Goal: Transaction & Acquisition: Purchase product/service

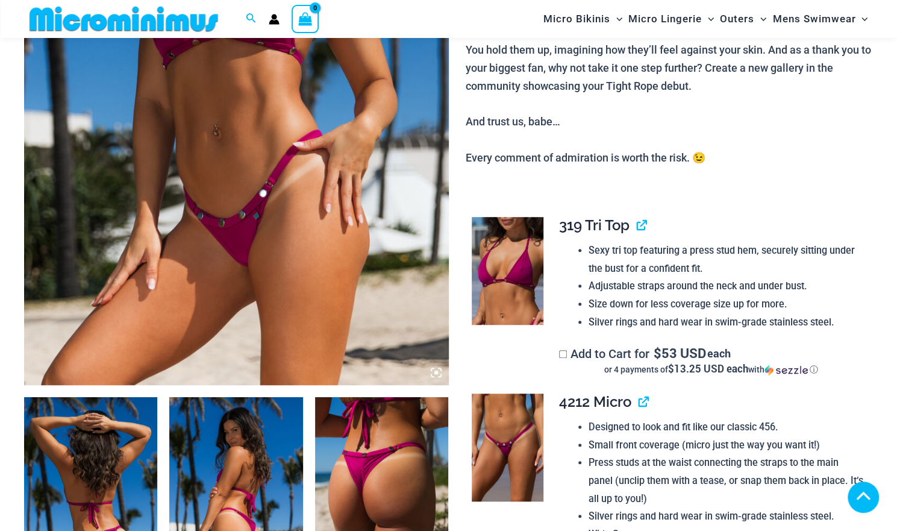
scroll to position [531, 0]
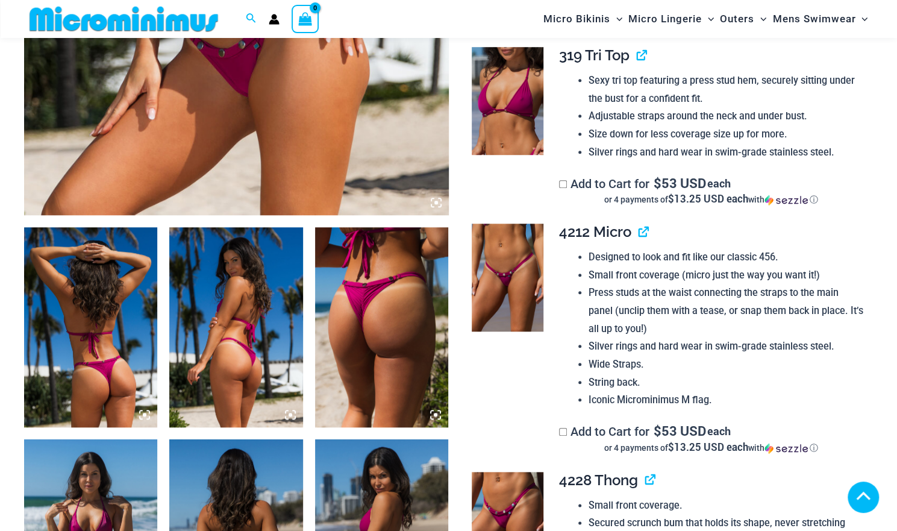
click at [104, 270] on img at bounding box center [90, 327] width 133 height 200
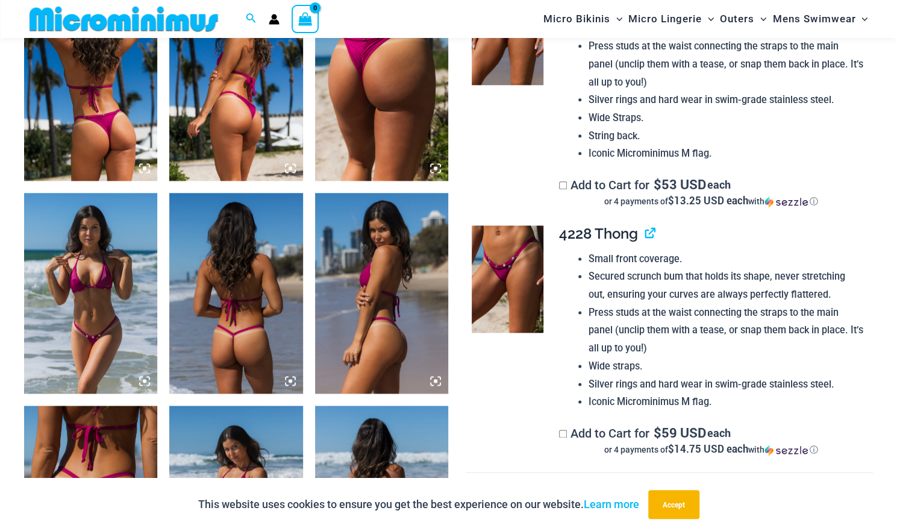
scroll to position [522, 0]
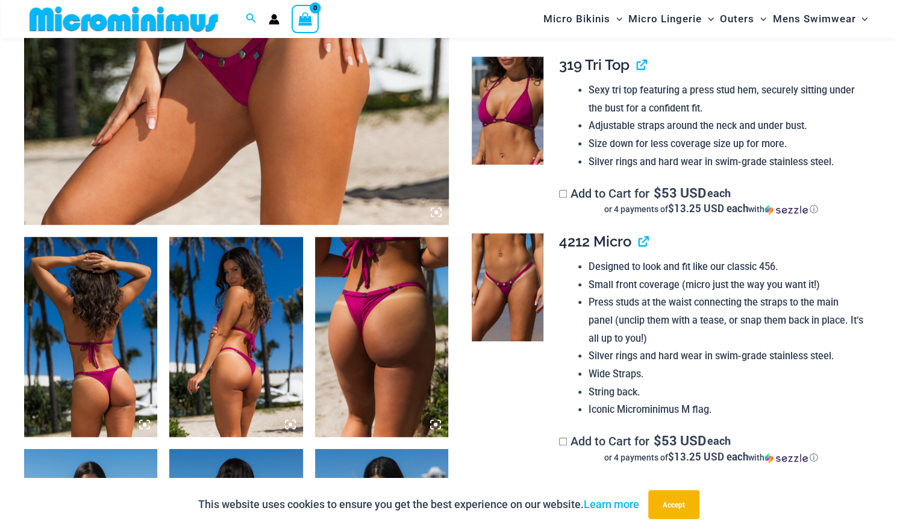
click at [102, 305] on img at bounding box center [90, 337] width 133 height 200
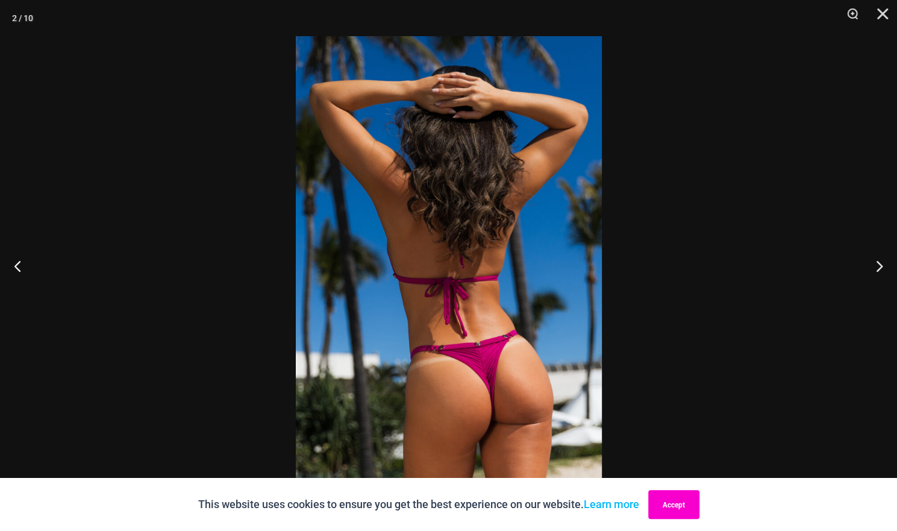
click at [674, 495] on button "Accept" at bounding box center [673, 504] width 51 height 29
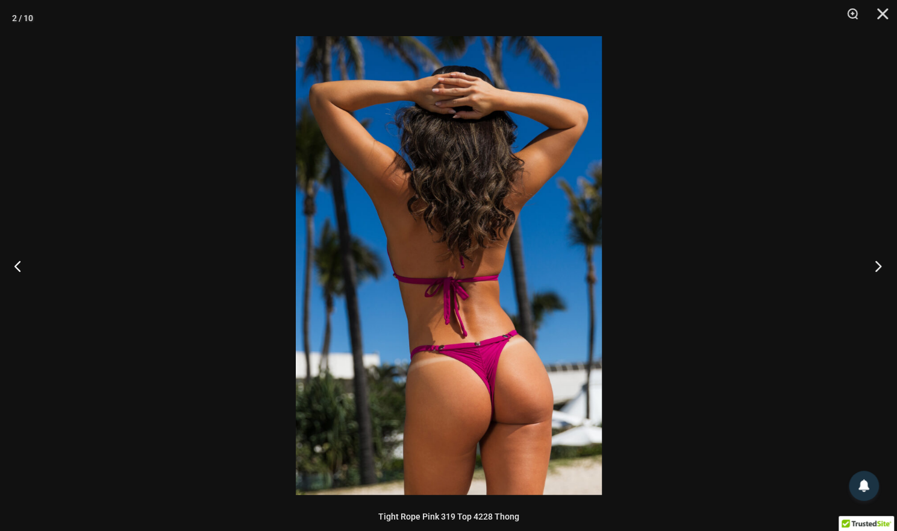
click at [872, 262] on button "Next" at bounding box center [874, 266] width 45 height 60
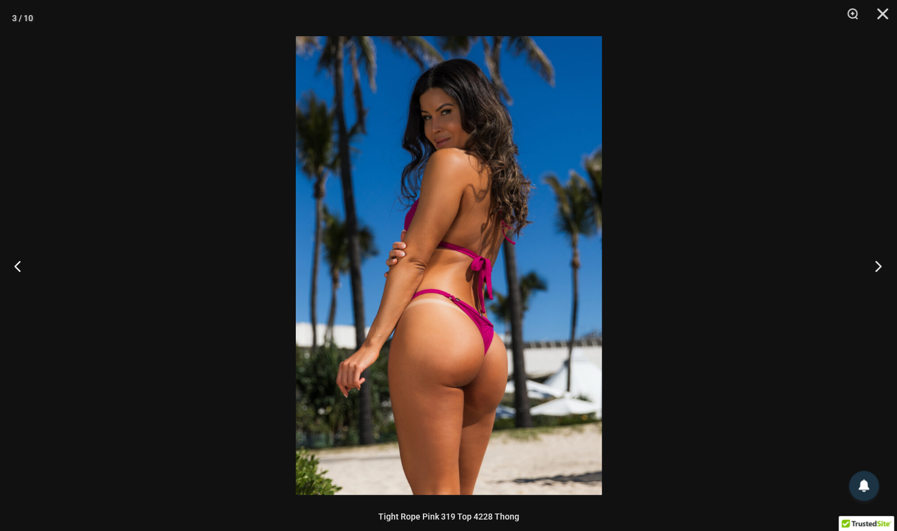
click at [872, 267] on button "Next" at bounding box center [874, 266] width 45 height 60
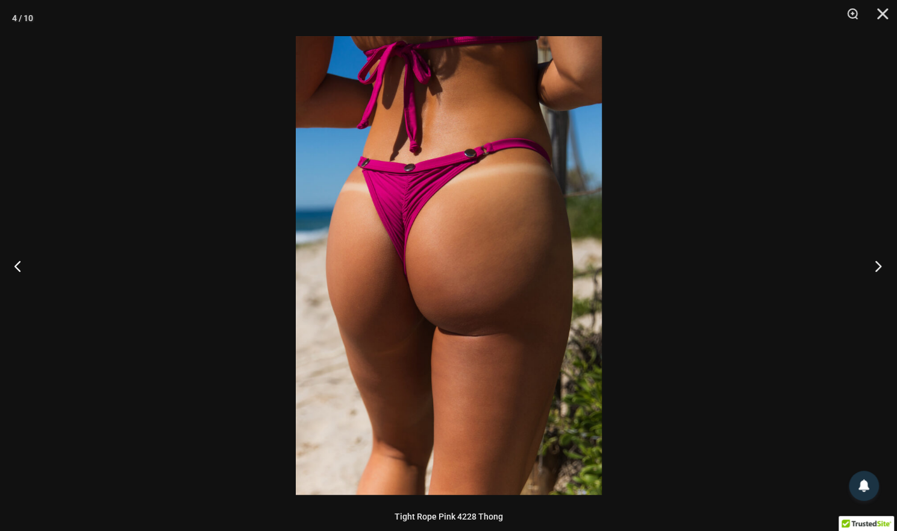
click at [871, 267] on button "Next" at bounding box center [874, 266] width 45 height 60
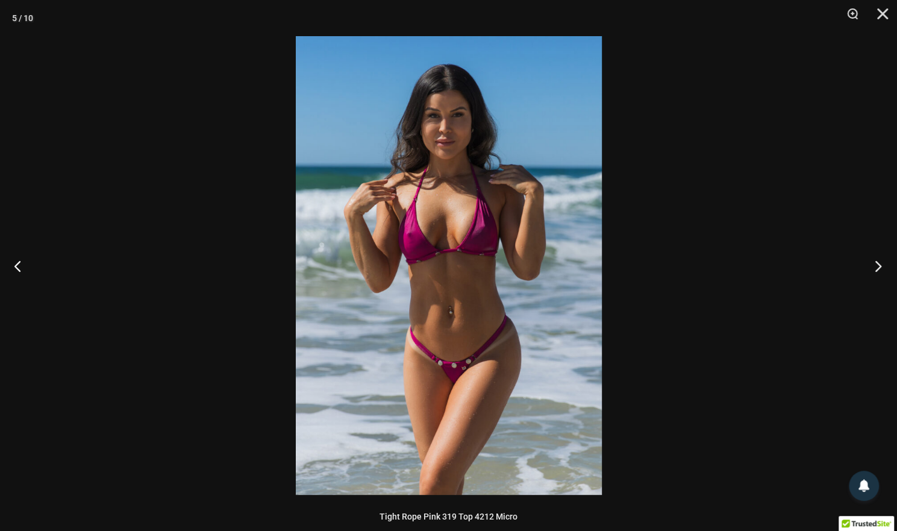
click at [869, 264] on button "Next" at bounding box center [874, 266] width 45 height 60
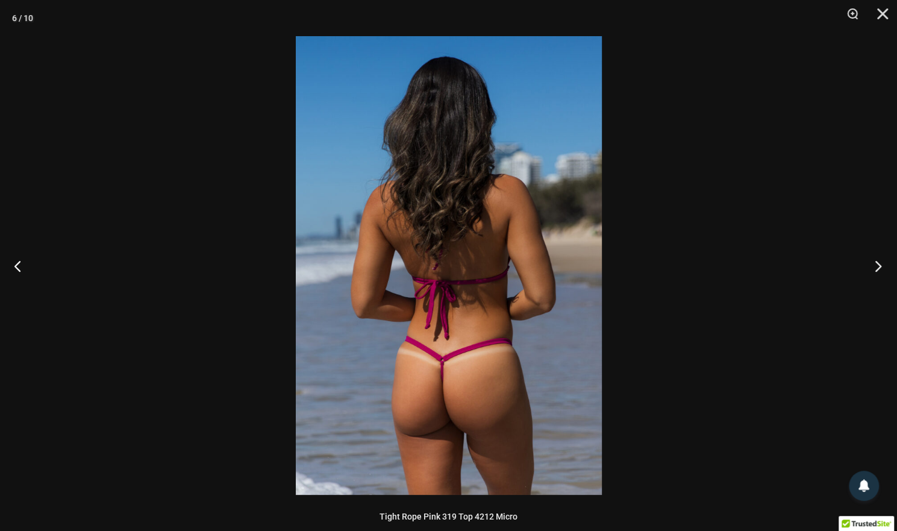
click at [867, 264] on button "Next" at bounding box center [874, 266] width 45 height 60
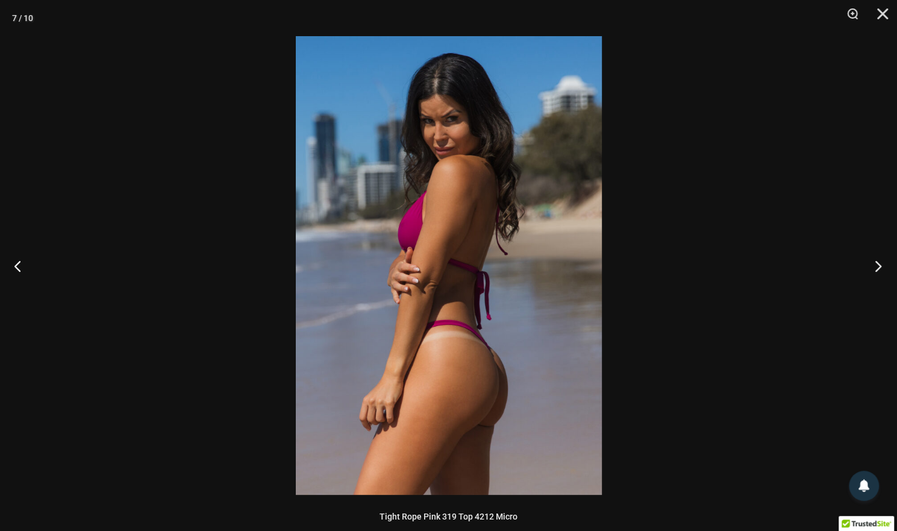
click at [865, 259] on button "Next" at bounding box center [874, 266] width 45 height 60
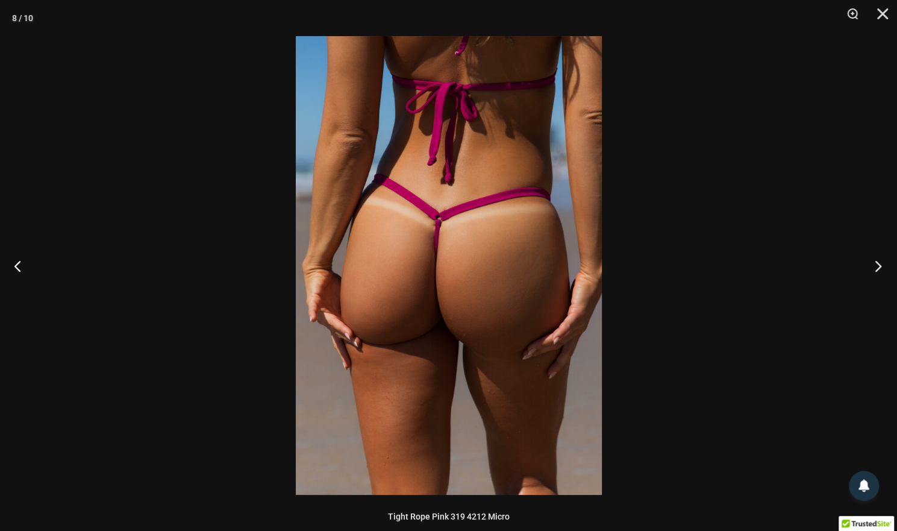
click at [865, 258] on button "Next" at bounding box center [874, 266] width 45 height 60
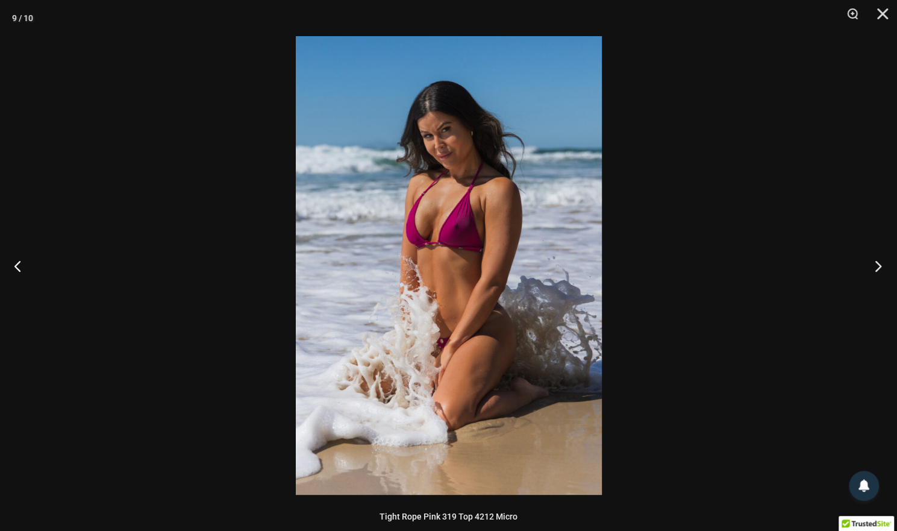
click at [865, 259] on button "Next" at bounding box center [874, 266] width 45 height 60
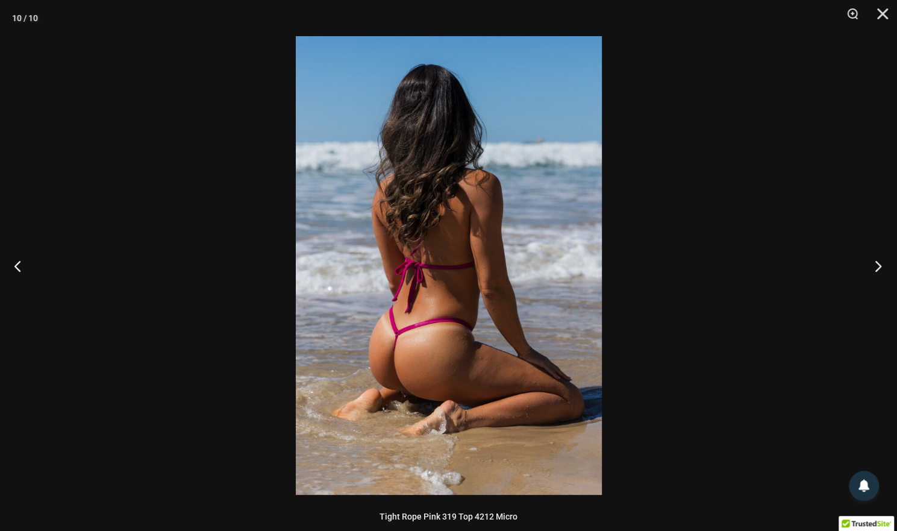
click at [865, 257] on button "Next" at bounding box center [874, 266] width 45 height 60
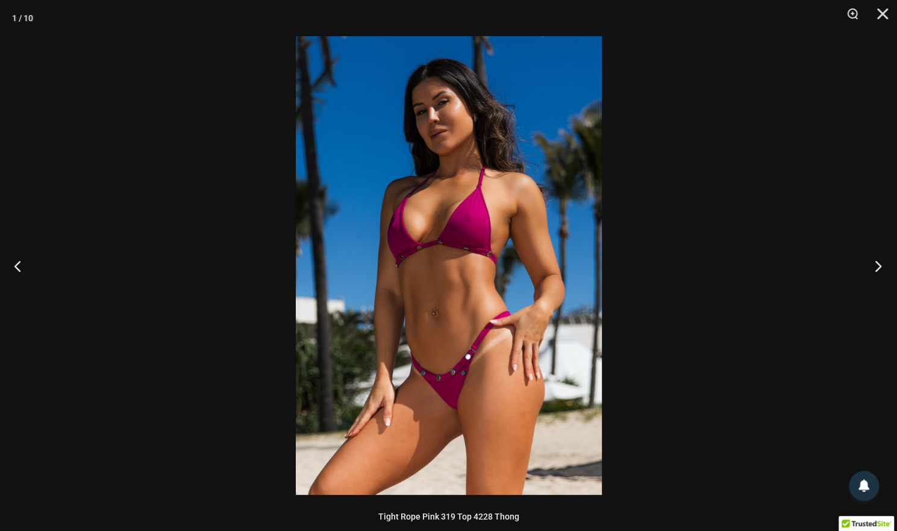
click at [863, 257] on button "Next" at bounding box center [874, 266] width 45 height 60
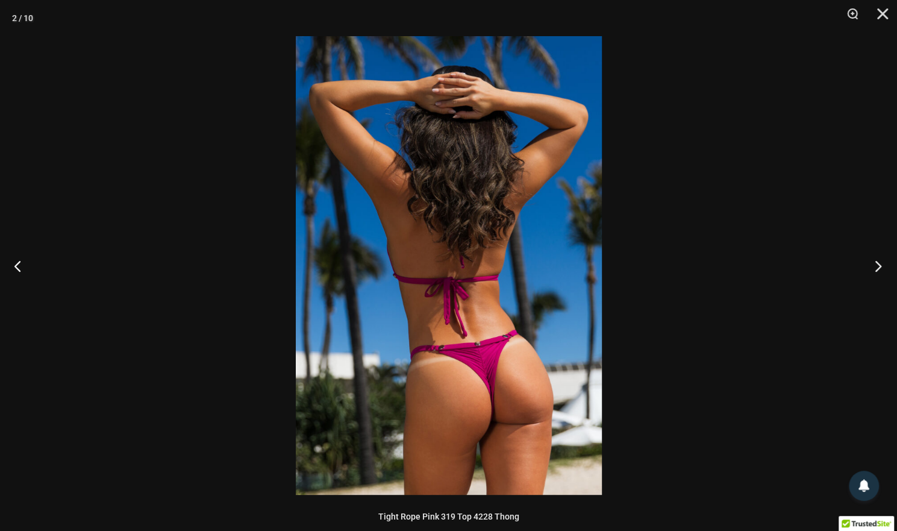
click at [862, 256] on button "Next" at bounding box center [874, 266] width 45 height 60
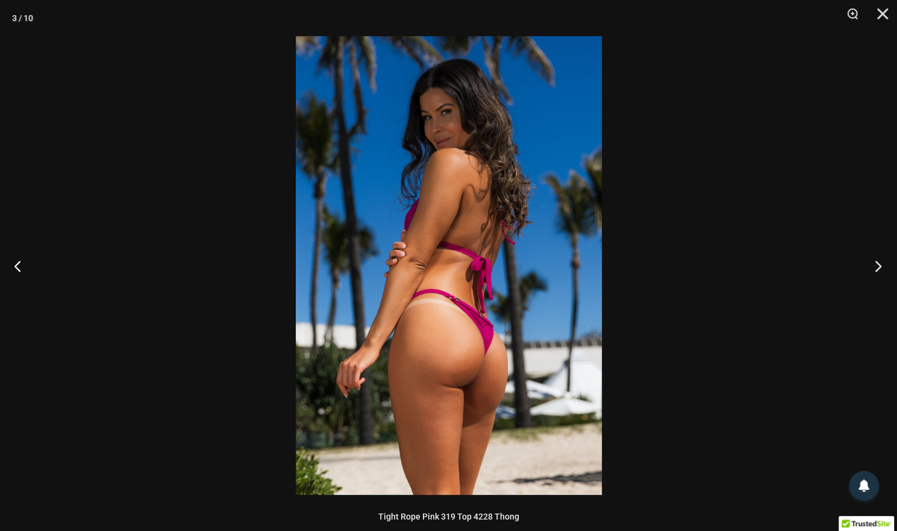
click at [861, 255] on button "Next" at bounding box center [874, 266] width 45 height 60
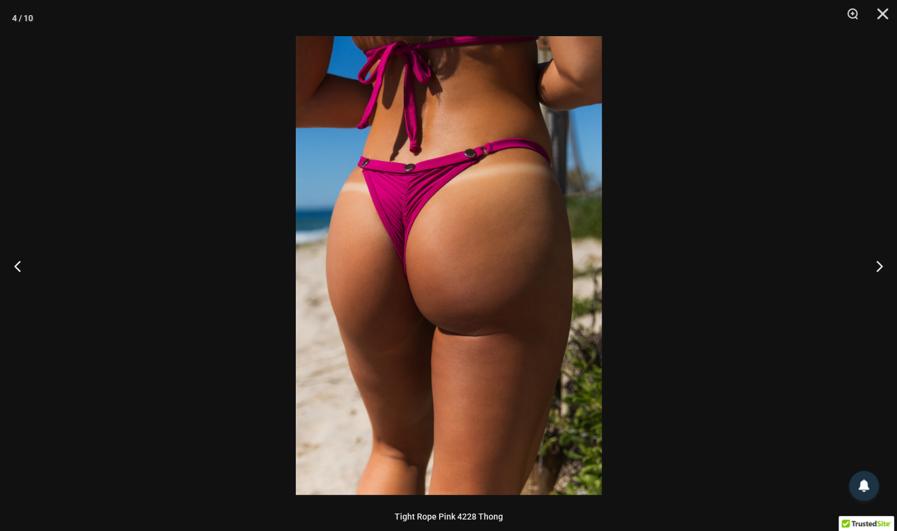
click at [774, 229] on div at bounding box center [448, 265] width 897 height 531
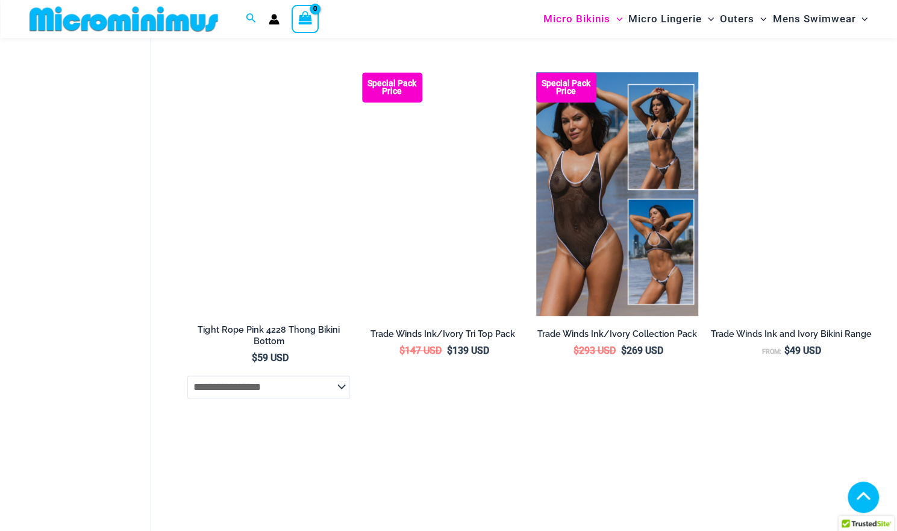
scroll to position [542, 0]
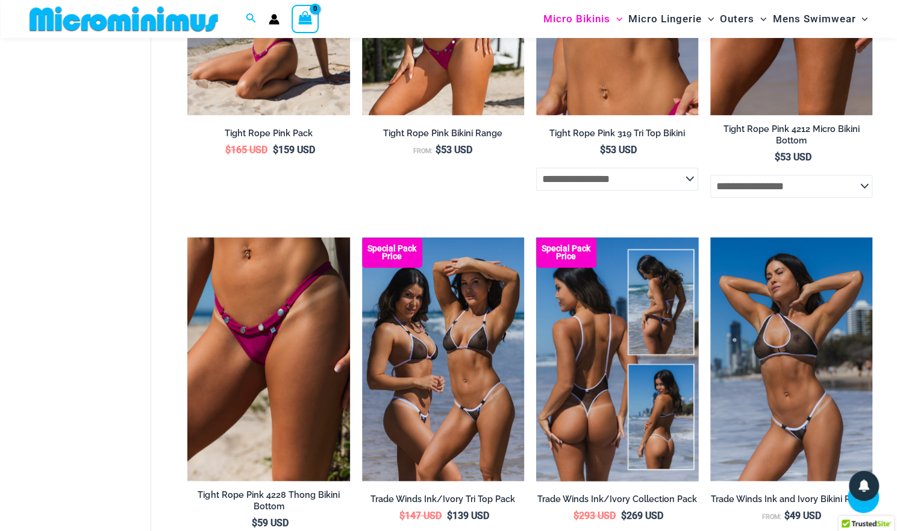
click at [604, 357] on img at bounding box center [617, 358] width 162 height 243
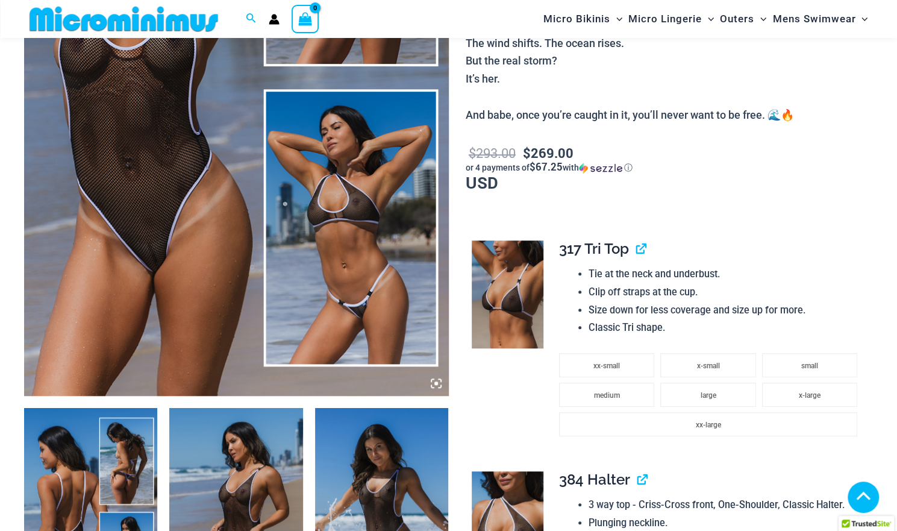
scroll to position [531, 0]
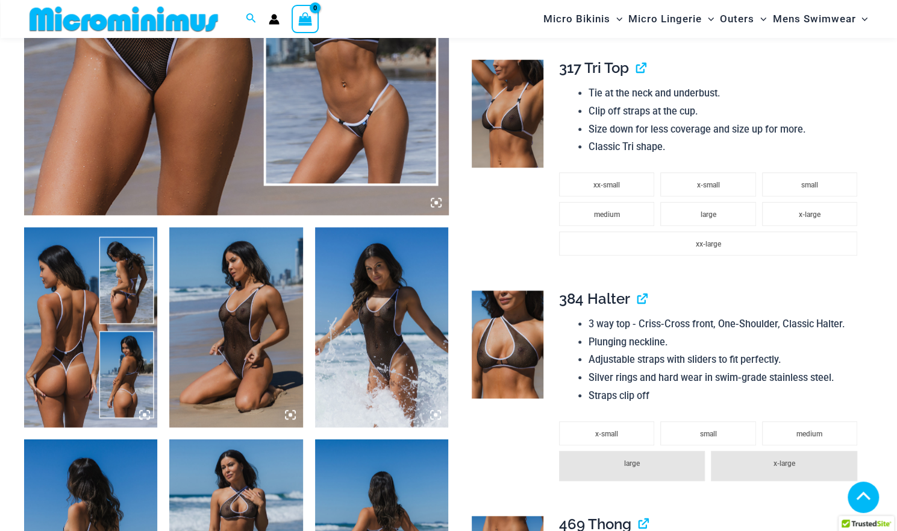
click at [101, 286] on img at bounding box center [90, 327] width 133 height 200
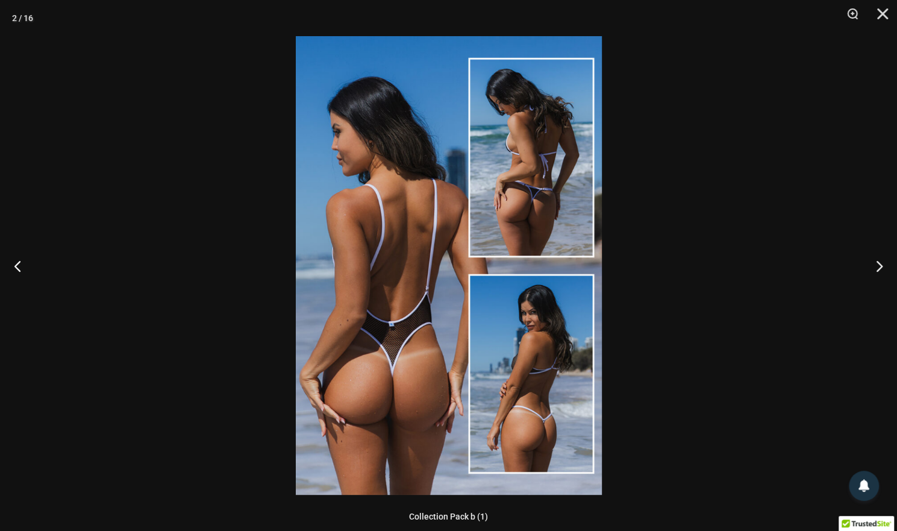
click at [542, 319] on img at bounding box center [449, 265] width 306 height 458
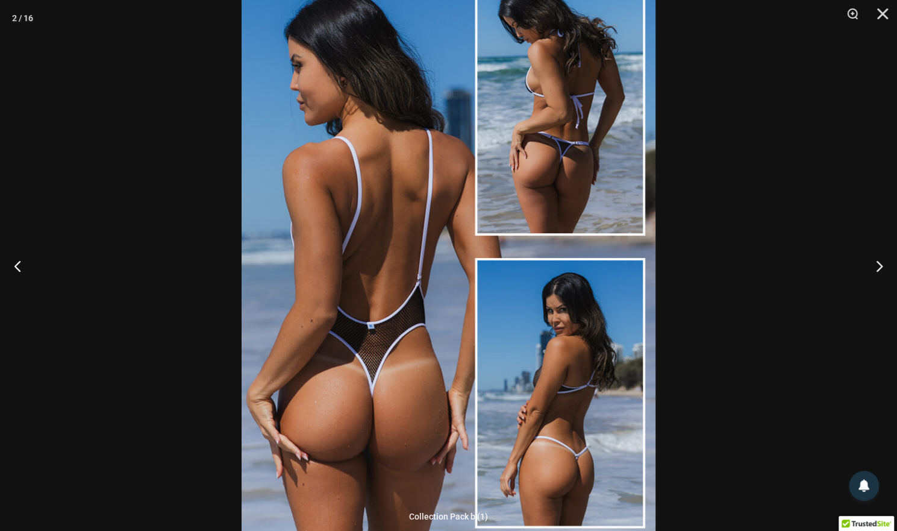
click at [547, 328] on img at bounding box center [449, 246] width 414 height 621
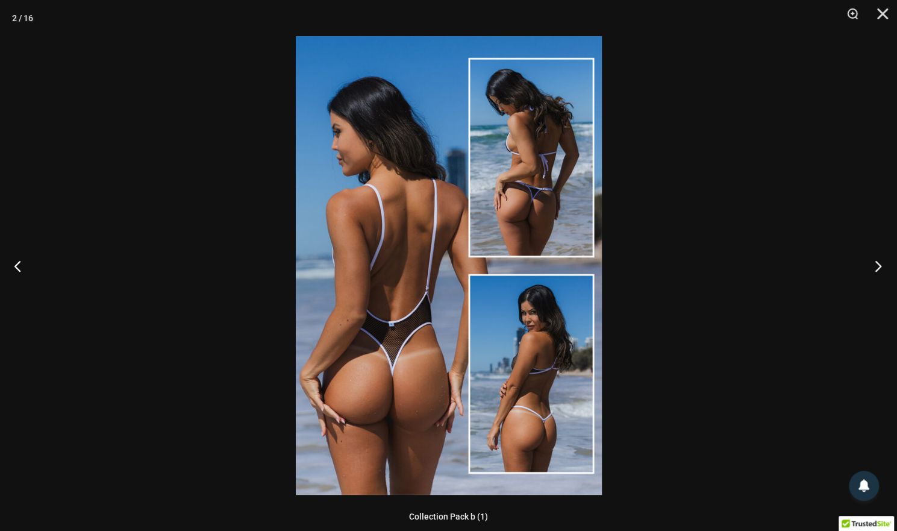
click at [879, 267] on button "Next" at bounding box center [874, 266] width 45 height 60
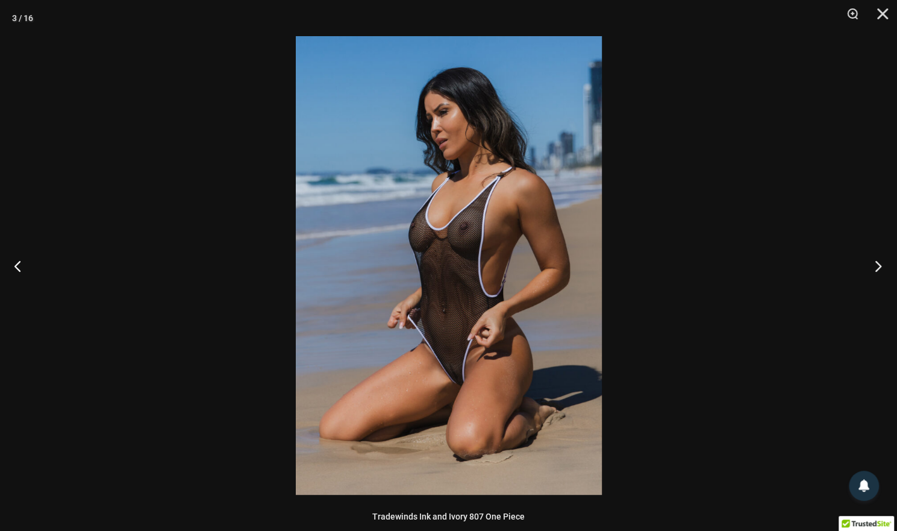
click at [877, 271] on button "Next" at bounding box center [874, 266] width 45 height 60
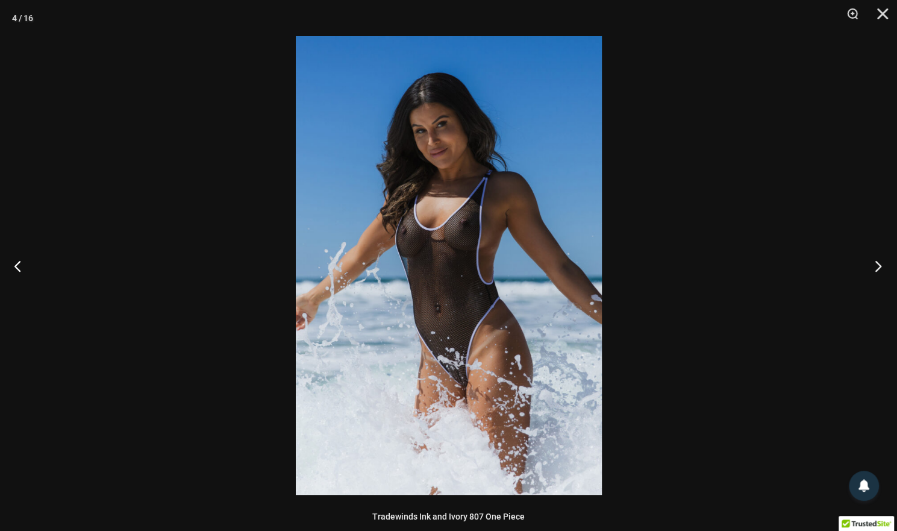
click at [876, 270] on button "Next" at bounding box center [874, 266] width 45 height 60
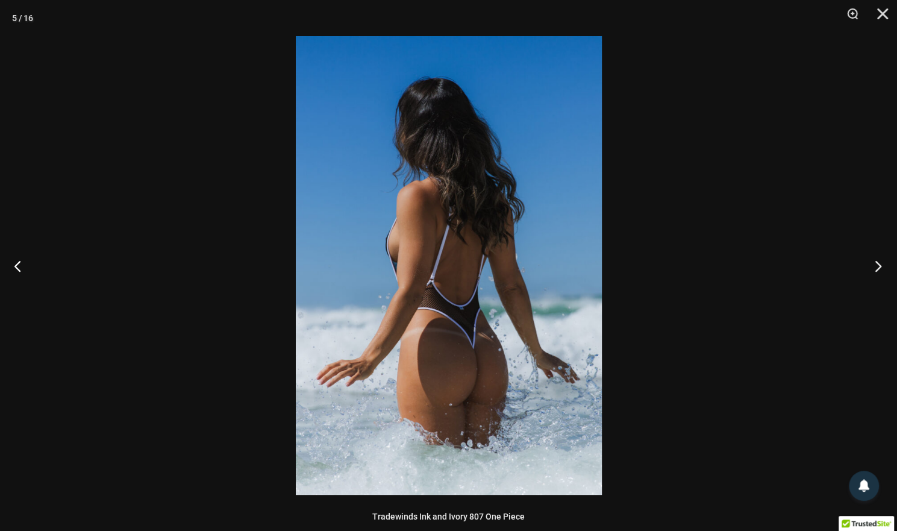
click at [875, 271] on button "Next" at bounding box center [874, 266] width 45 height 60
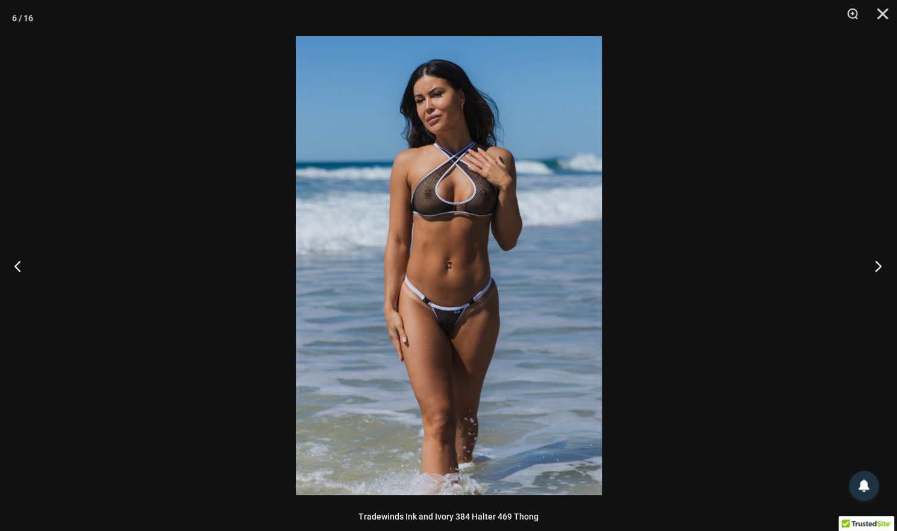
click at [872, 272] on button "Next" at bounding box center [874, 266] width 45 height 60
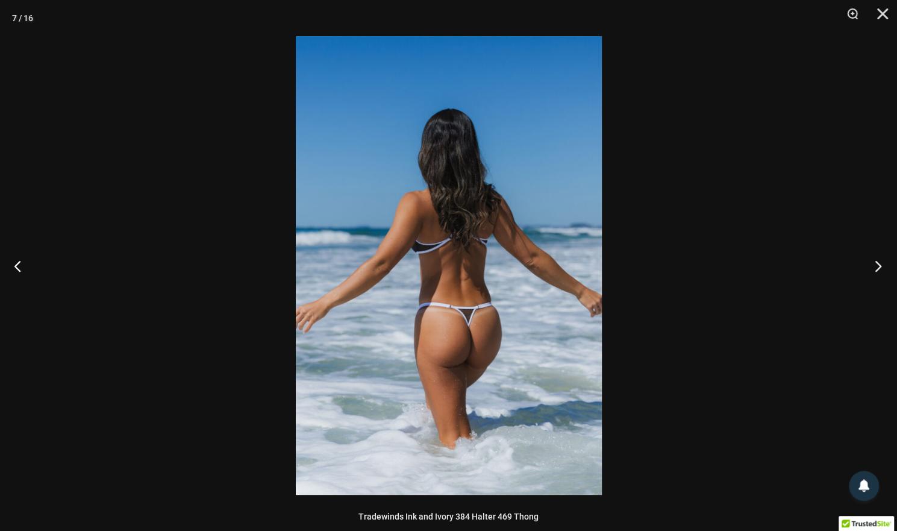
click at [871, 263] on button "Next" at bounding box center [874, 266] width 45 height 60
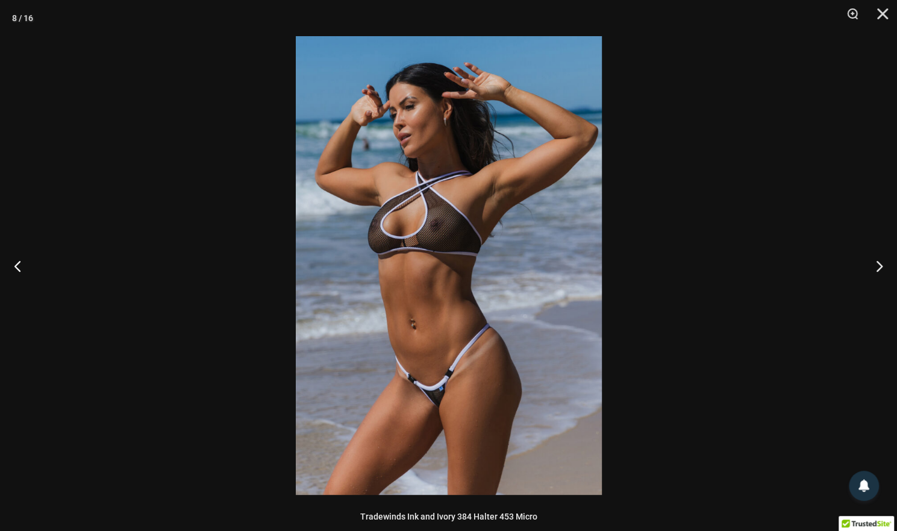
click at [508, 184] on img at bounding box center [449, 265] width 306 height 458
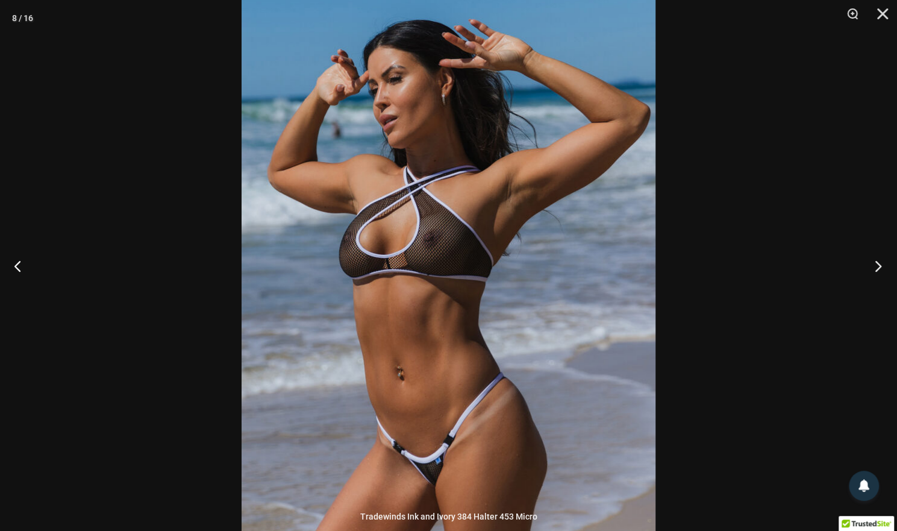
click at [871, 267] on button "Next" at bounding box center [874, 266] width 45 height 60
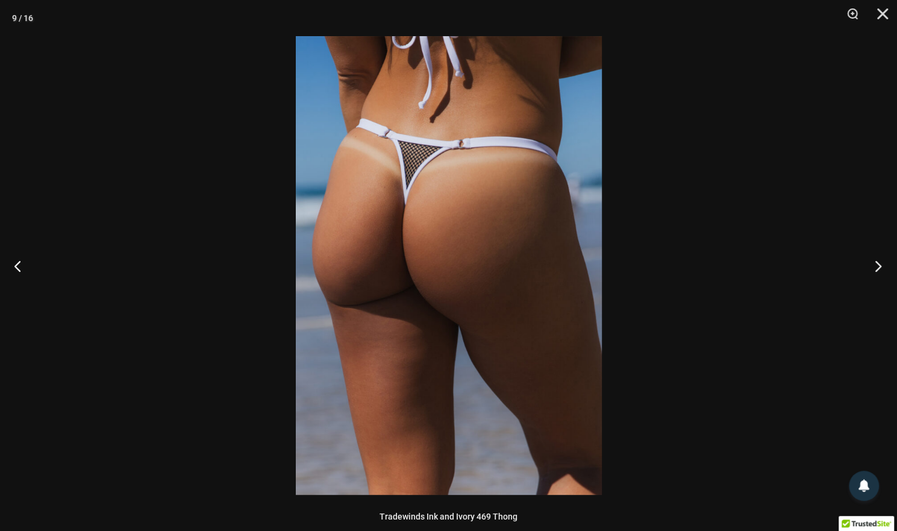
click at [863, 269] on button "Next" at bounding box center [874, 266] width 45 height 60
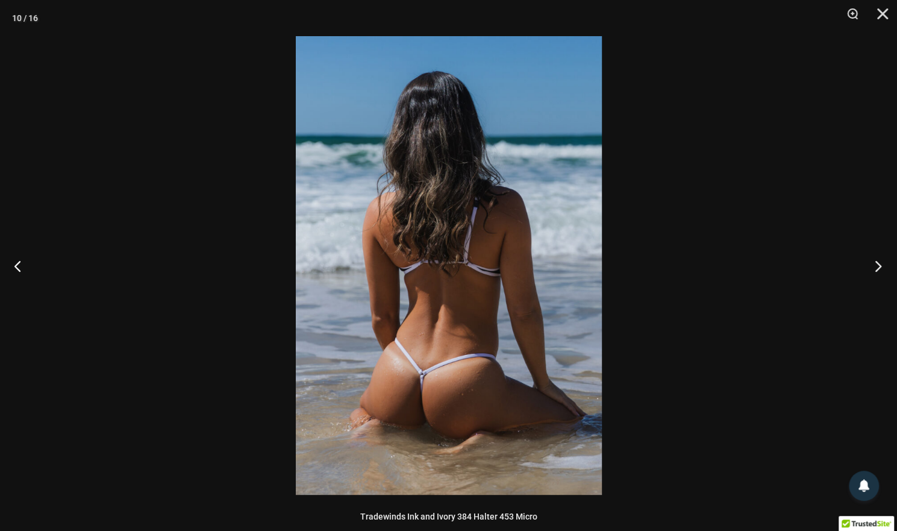
click at [860, 276] on button "Next" at bounding box center [874, 266] width 45 height 60
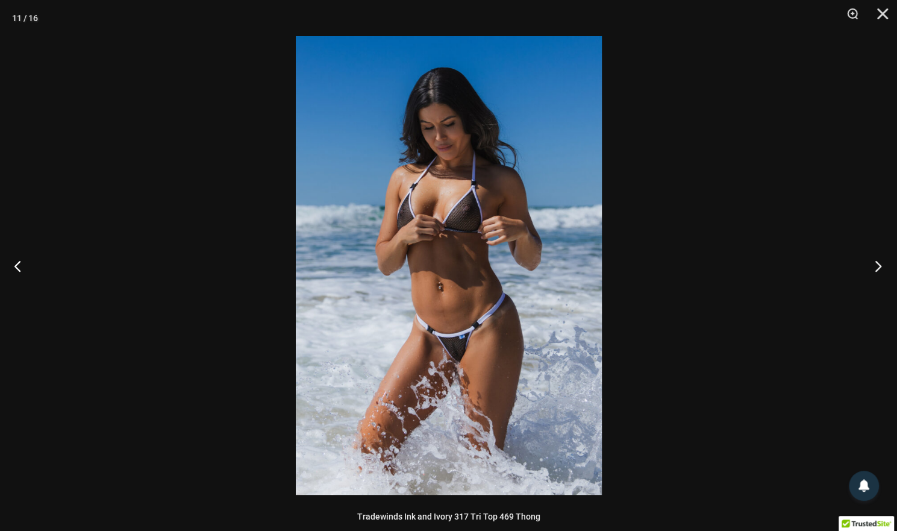
click at [860, 283] on button "Next" at bounding box center [874, 266] width 45 height 60
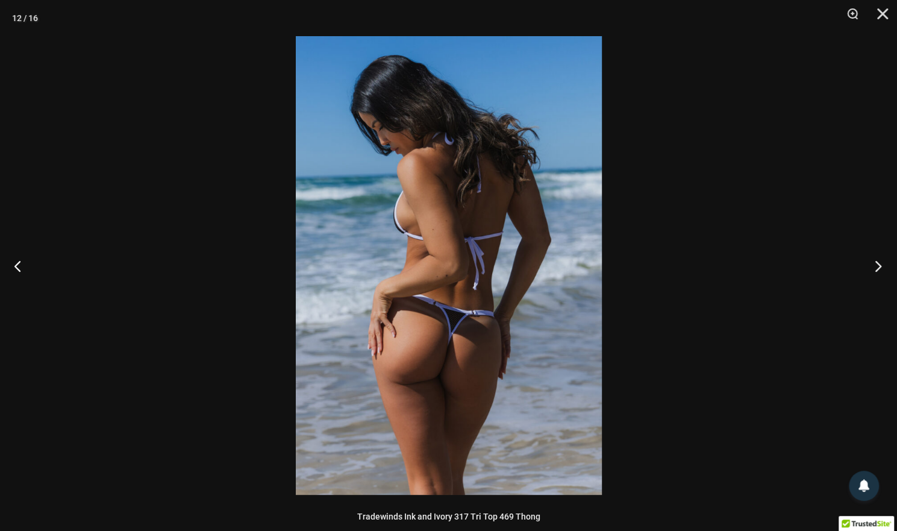
click at [859, 284] on button "Next" at bounding box center [874, 266] width 45 height 60
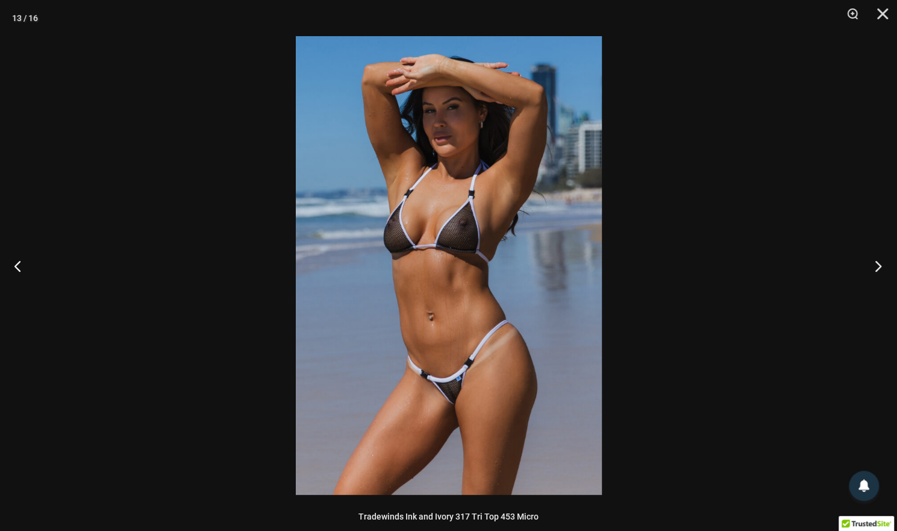
click at [858, 284] on button "Next" at bounding box center [874, 266] width 45 height 60
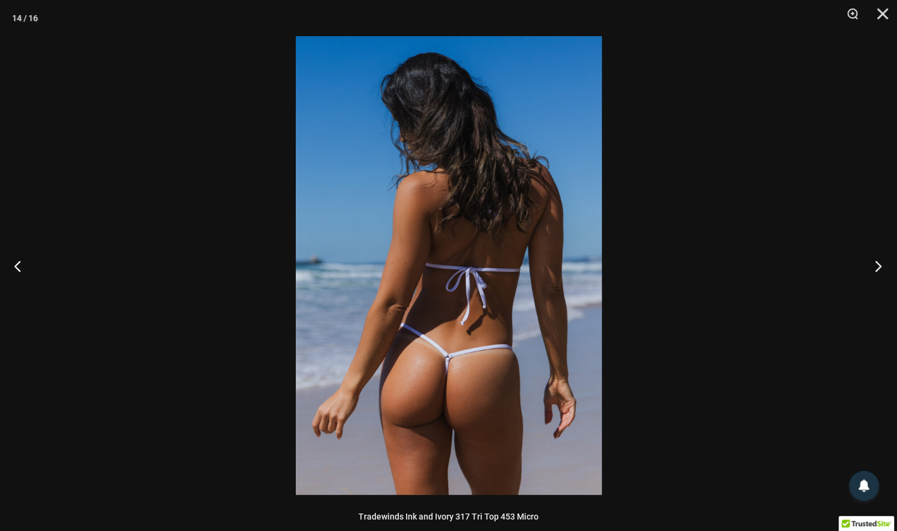
click at [856, 284] on button "Next" at bounding box center [874, 266] width 45 height 60
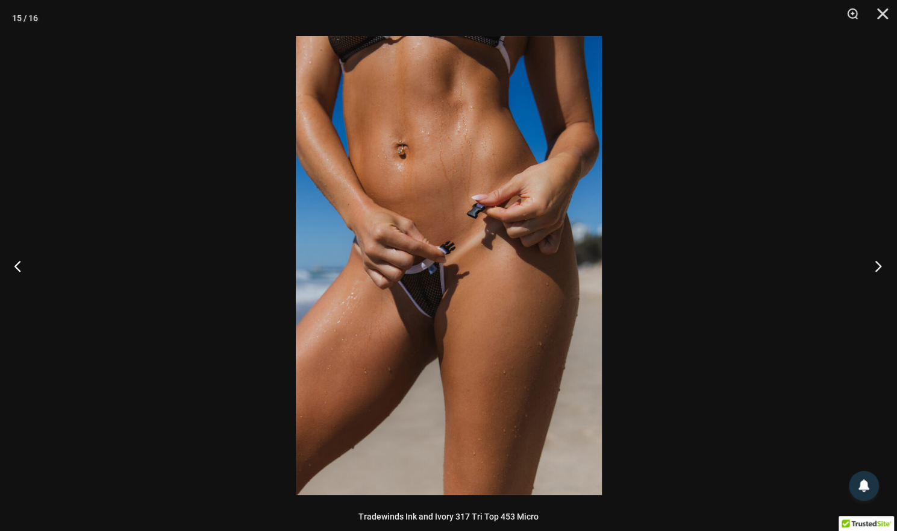
click at [854, 283] on button "Next" at bounding box center [874, 266] width 45 height 60
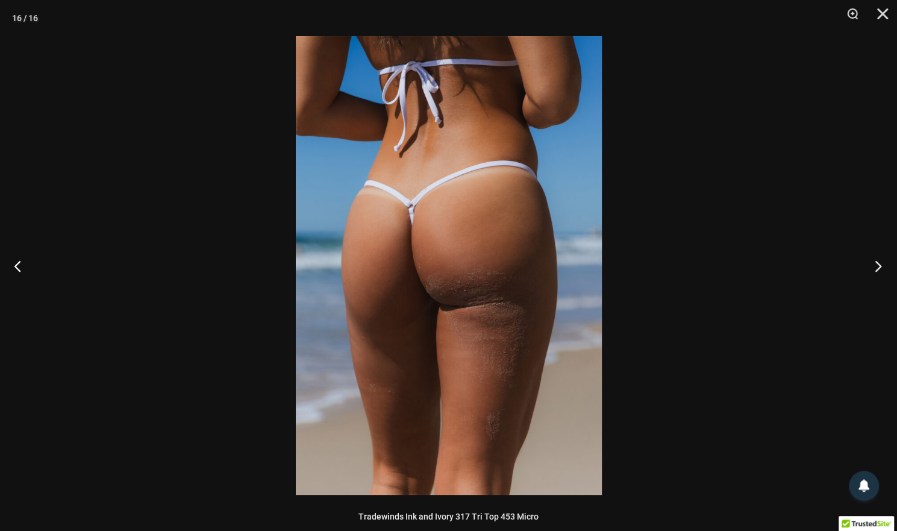
click at [852, 282] on button "Next" at bounding box center [874, 266] width 45 height 60
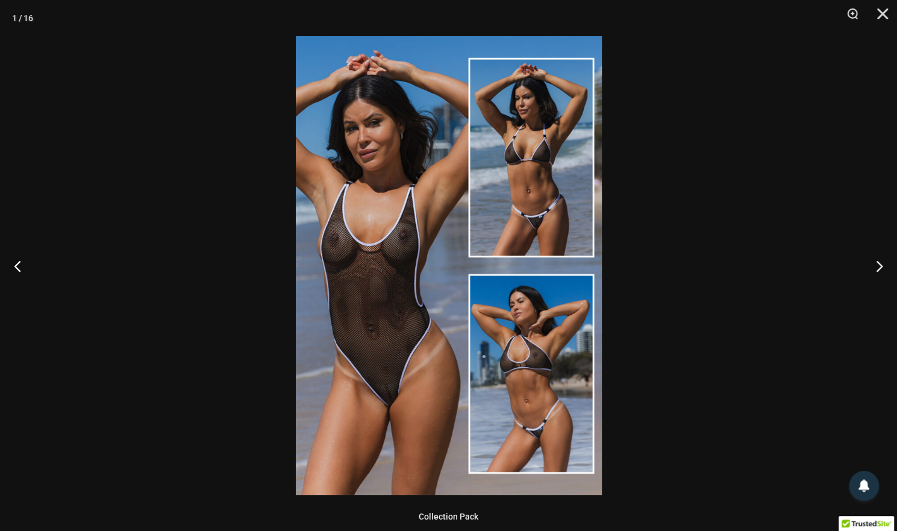
click at [798, 243] on div at bounding box center [448, 265] width 897 height 531
click at [876, 13] on button "Close" at bounding box center [878, 18] width 30 height 36
